Goal: Information Seeking & Learning: Learn about a topic

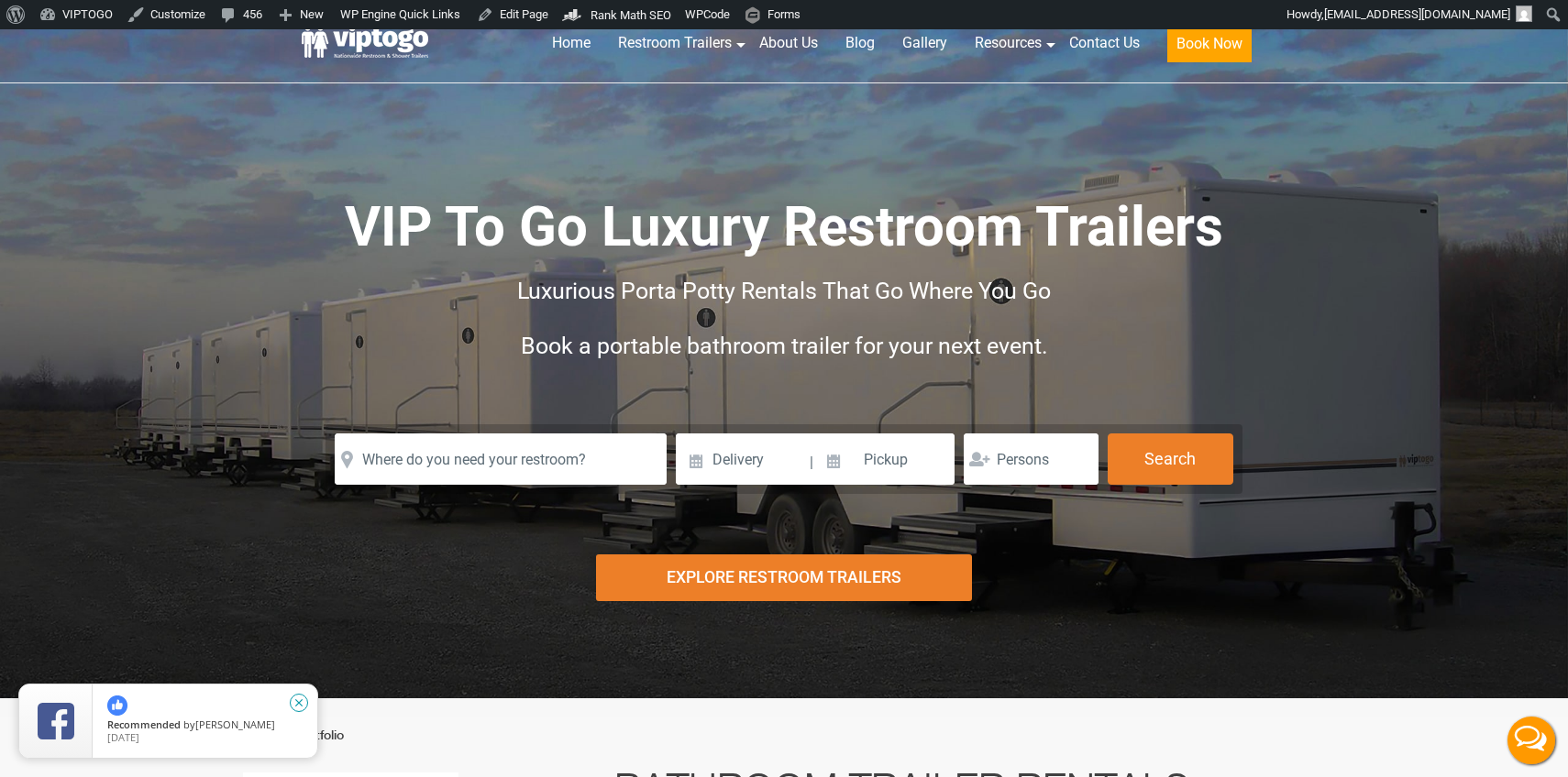
click at [298, 703] on icon "close" at bounding box center [299, 703] width 19 height 19
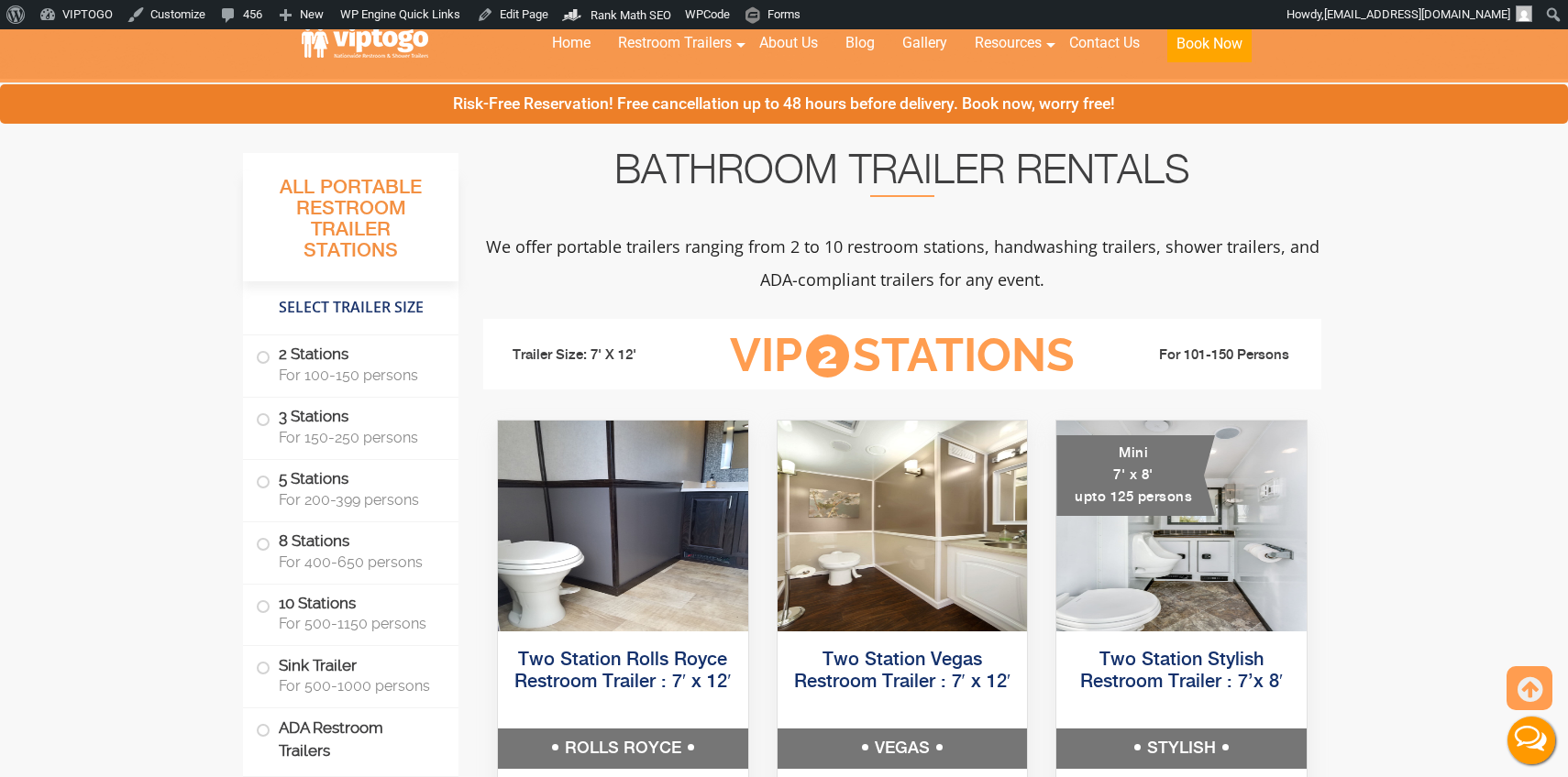
scroll to position [554, 0]
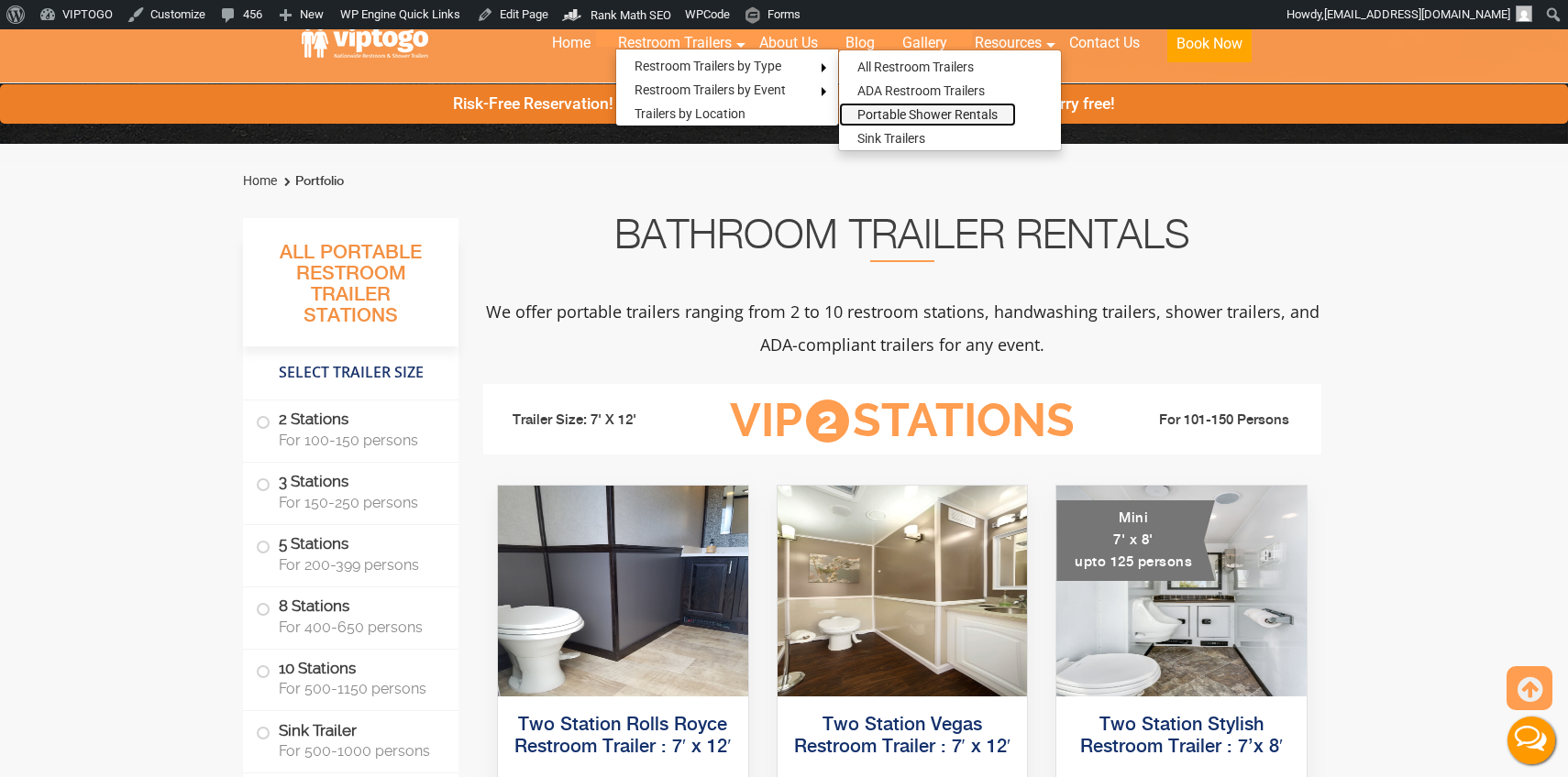
click at [890, 119] on link "Portable Shower Rentals" at bounding box center [928, 114] width 177 height 23
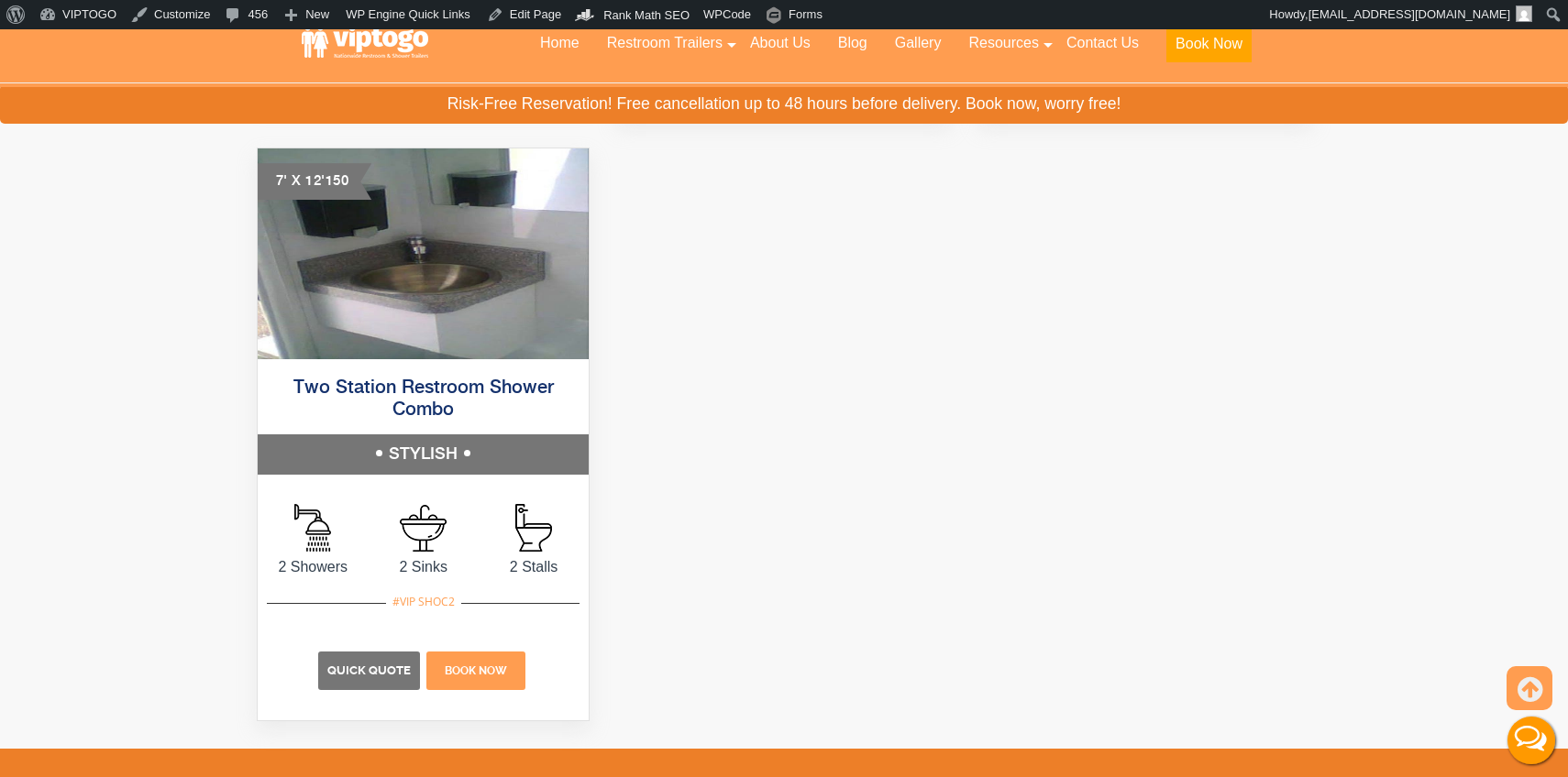
scroll to position [1262, 0]
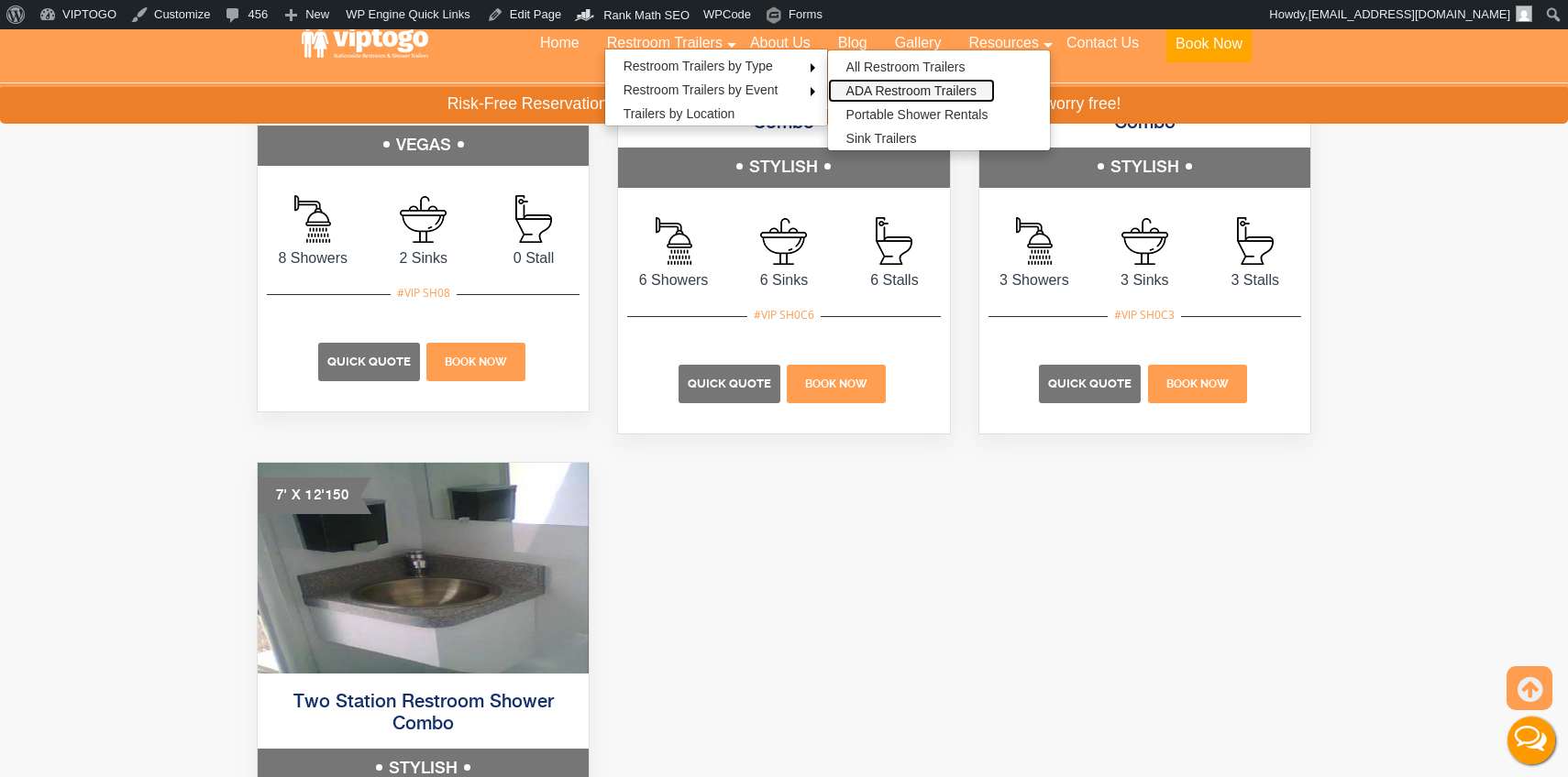
click at [913, 93] on link "ADA Restroom Trailers" at bounding box center [912, 90] width 167 height 23
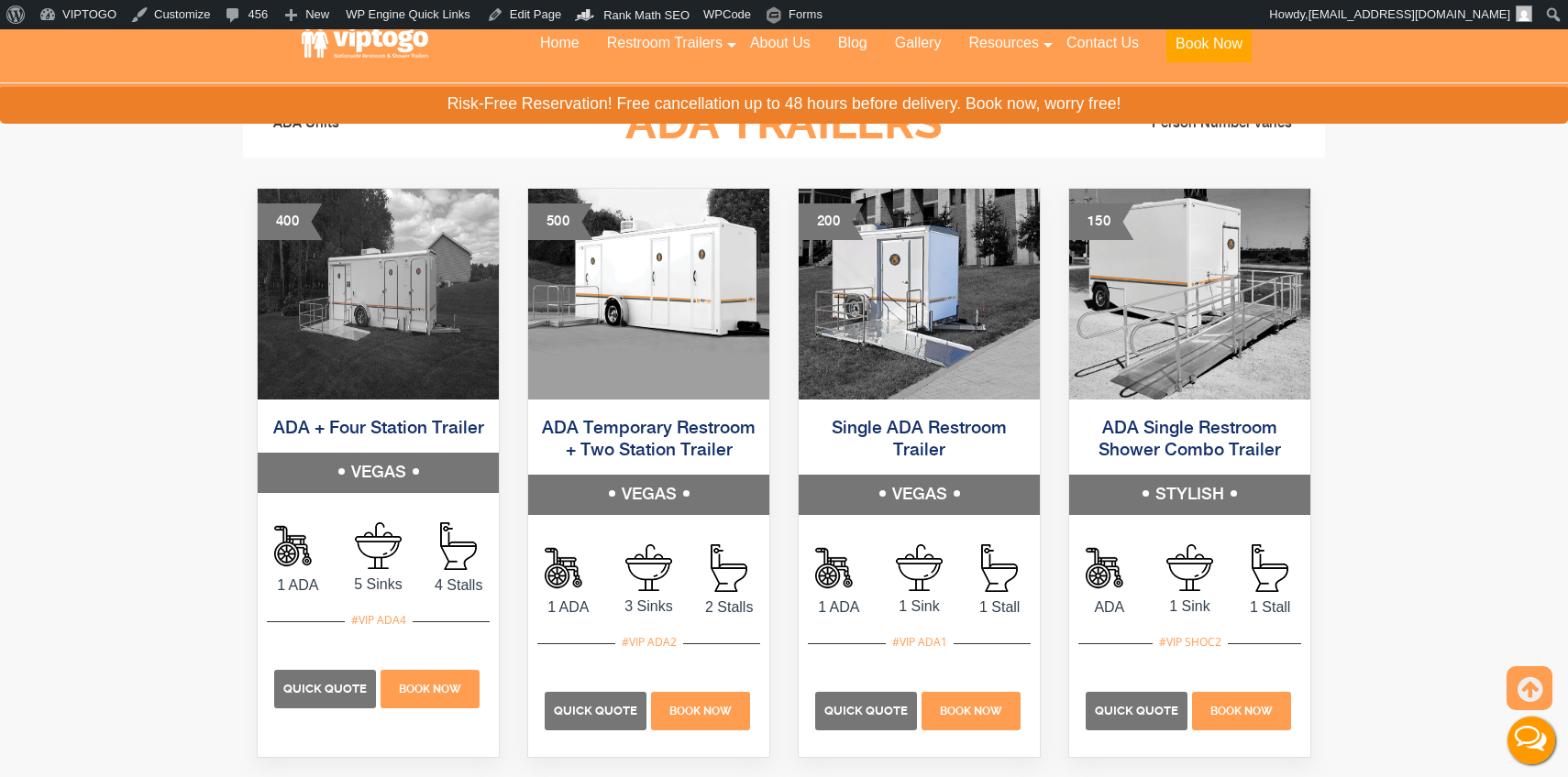
scroll to position [938, 0]
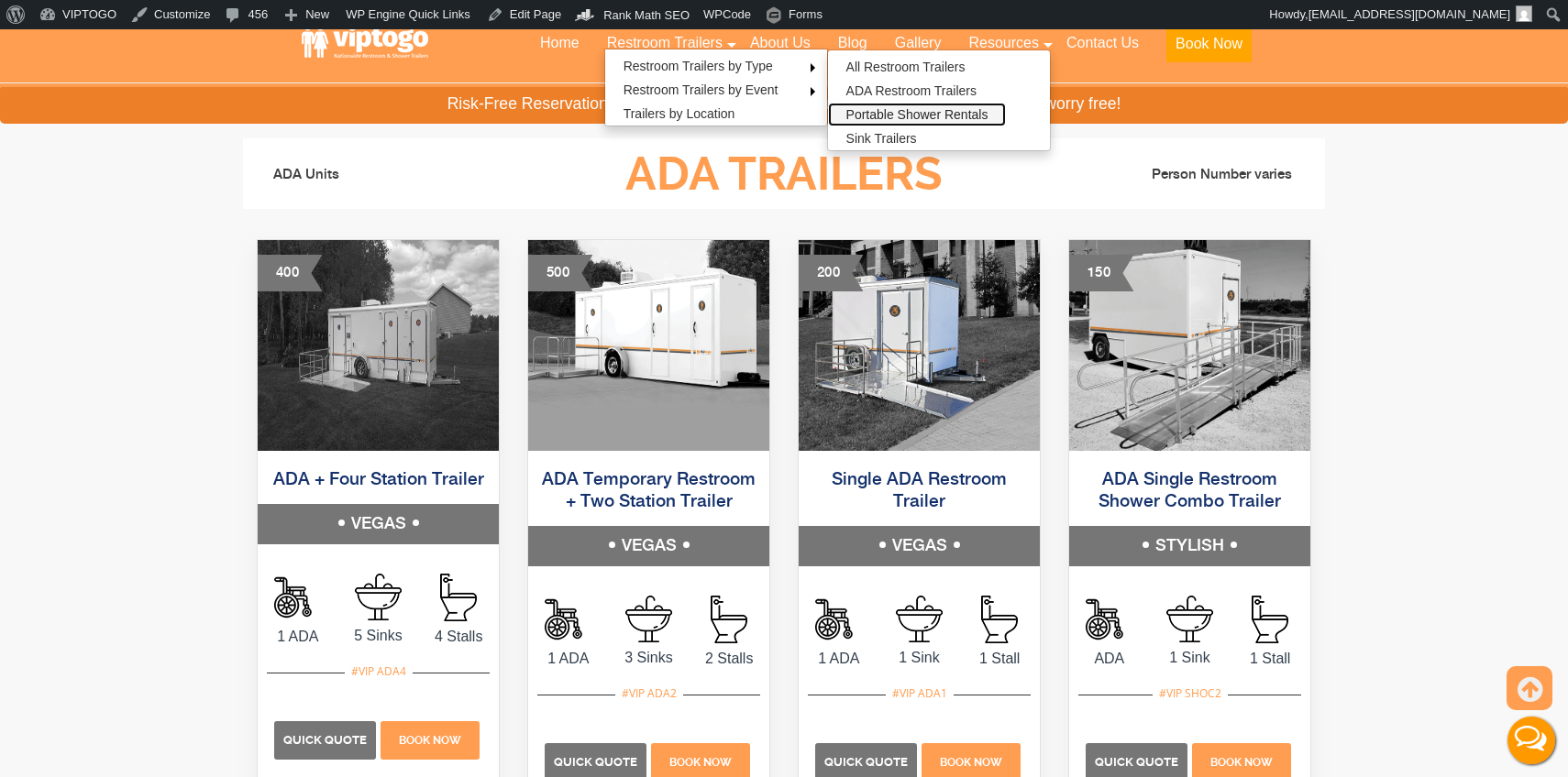
click at [884, 116] on link "Portable Shower Rentals" at bounding box center [917, 114] width 179 height 23
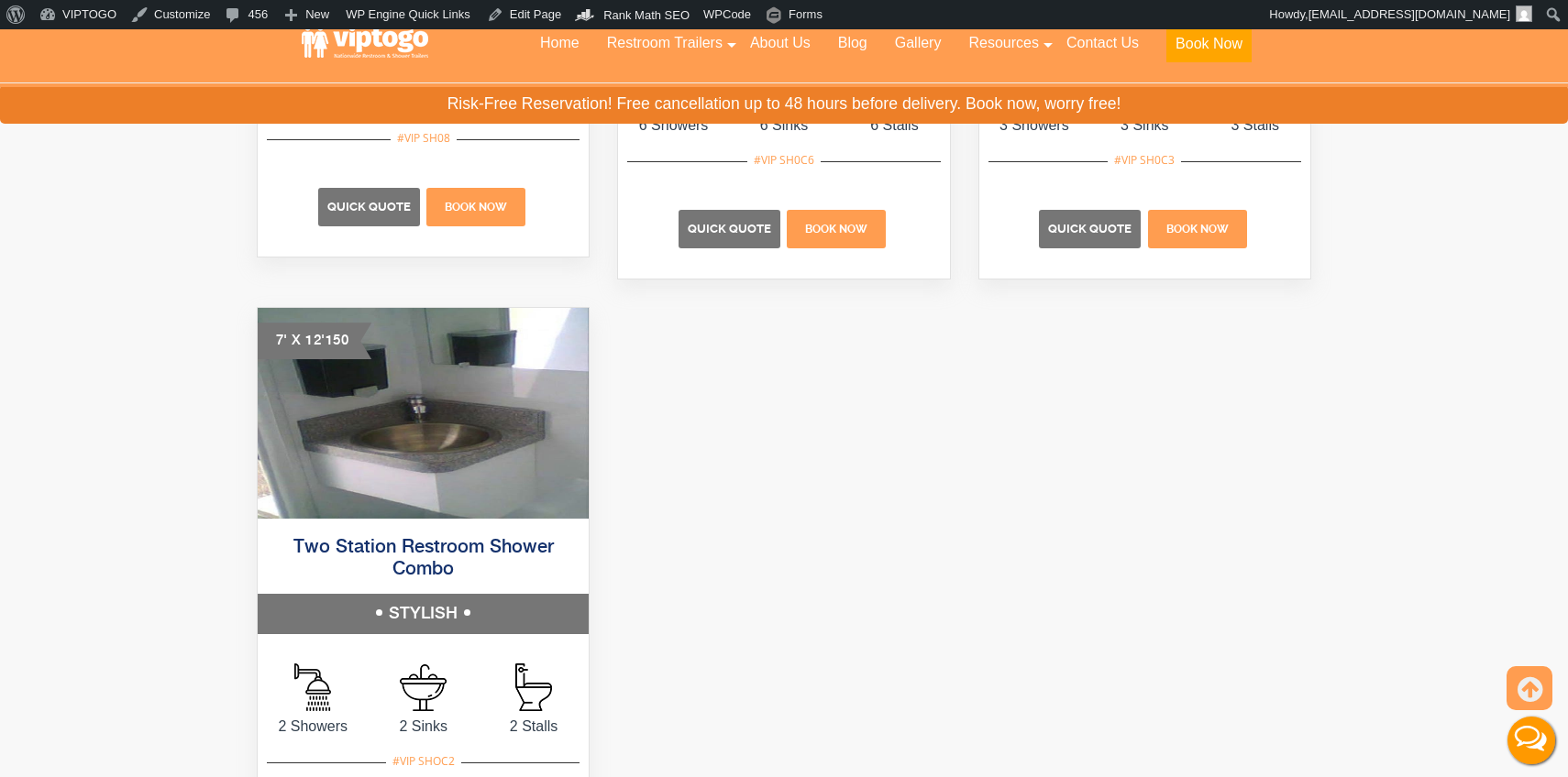
scroll to position [1026, 0]
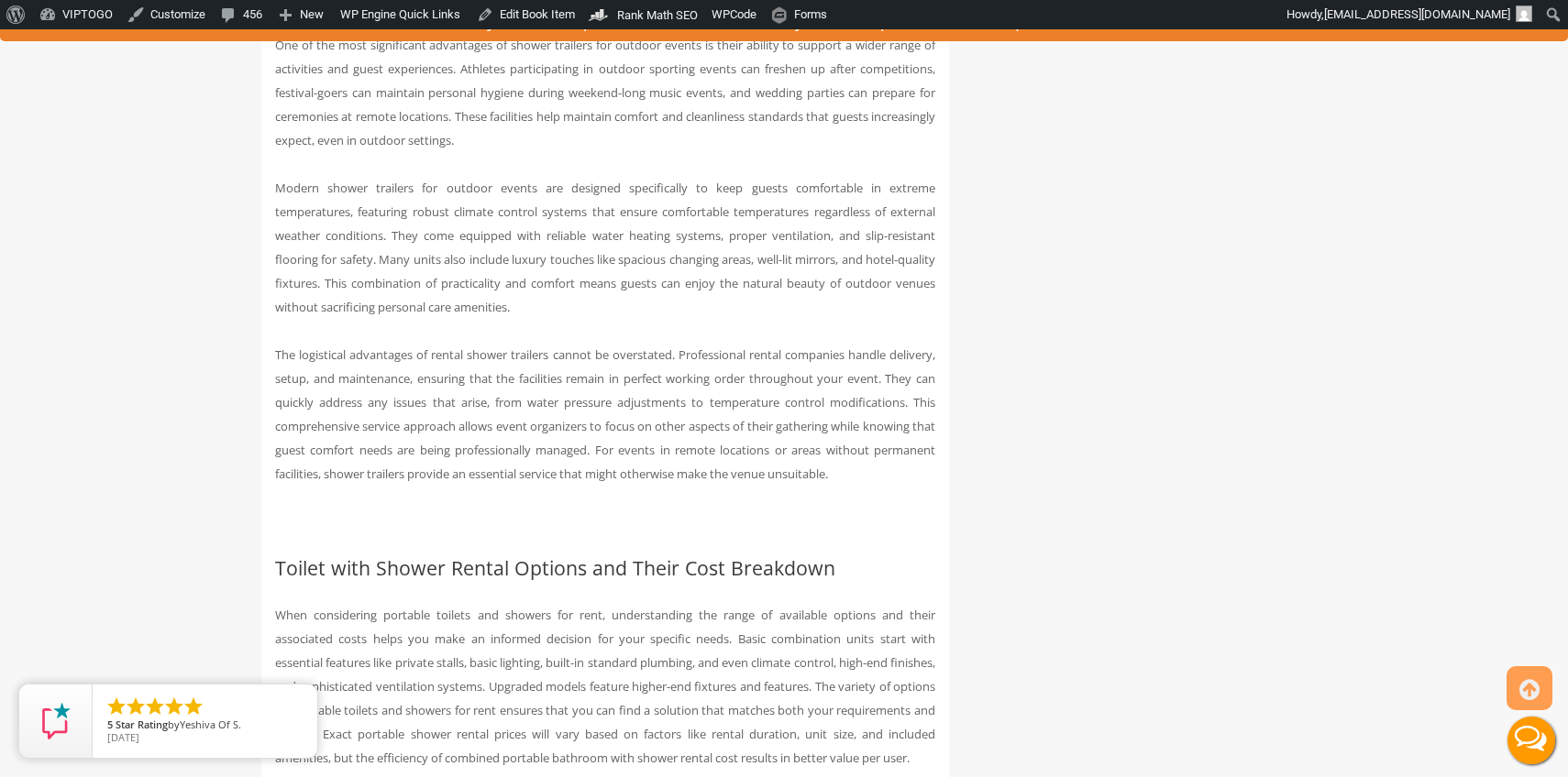
scroll to position [3595, 0]
